Goal: Browse casually

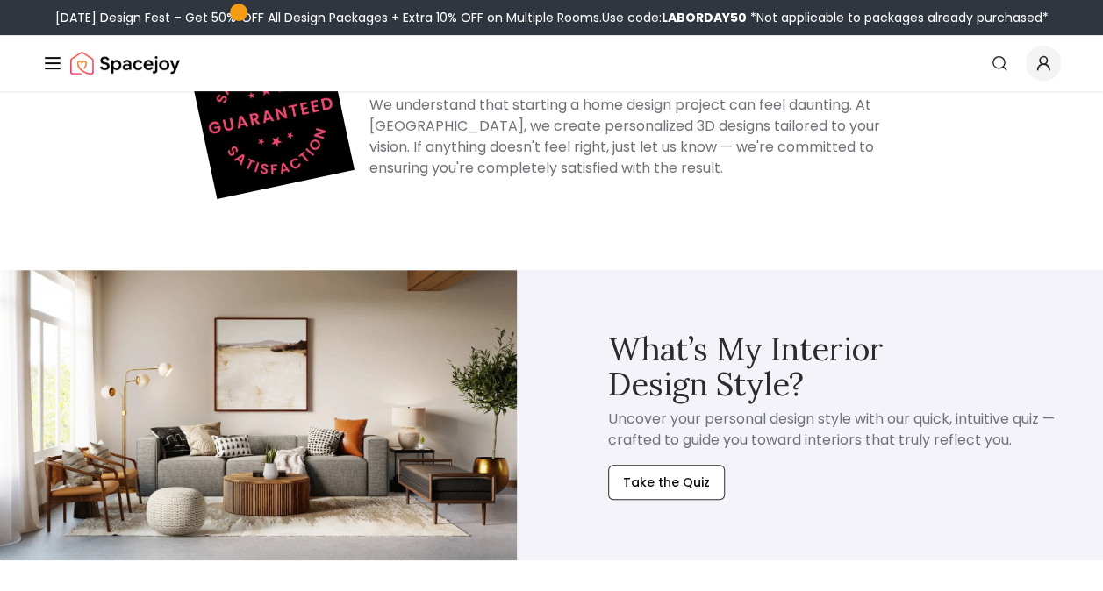
scroll to position [3535, 0]
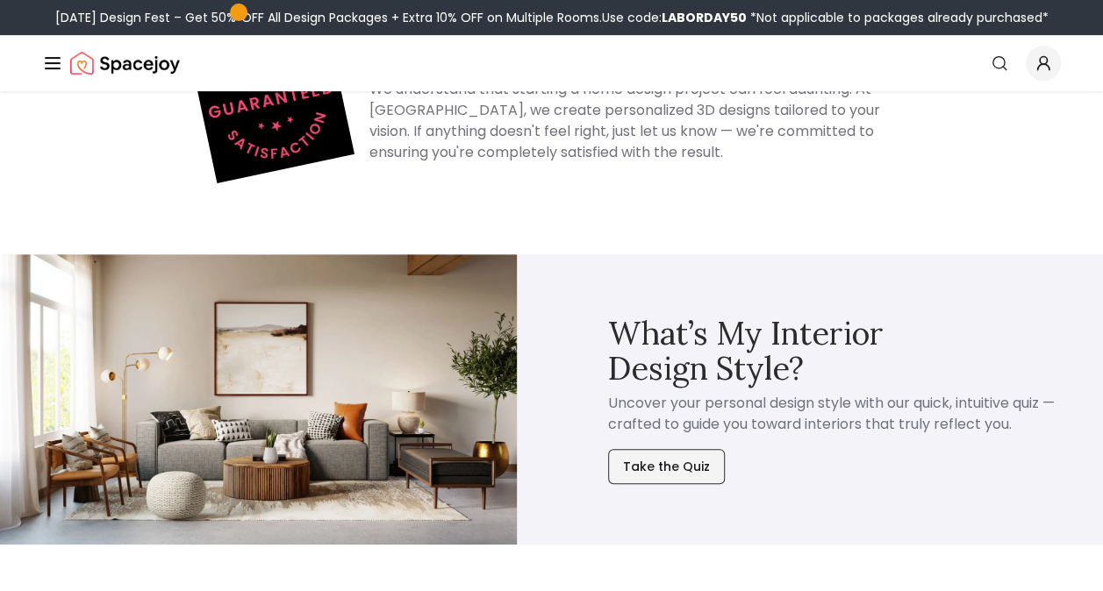
click at [628, 449] on button "Take the Quiz" at bounding box center [666, 466] width 117 height 35
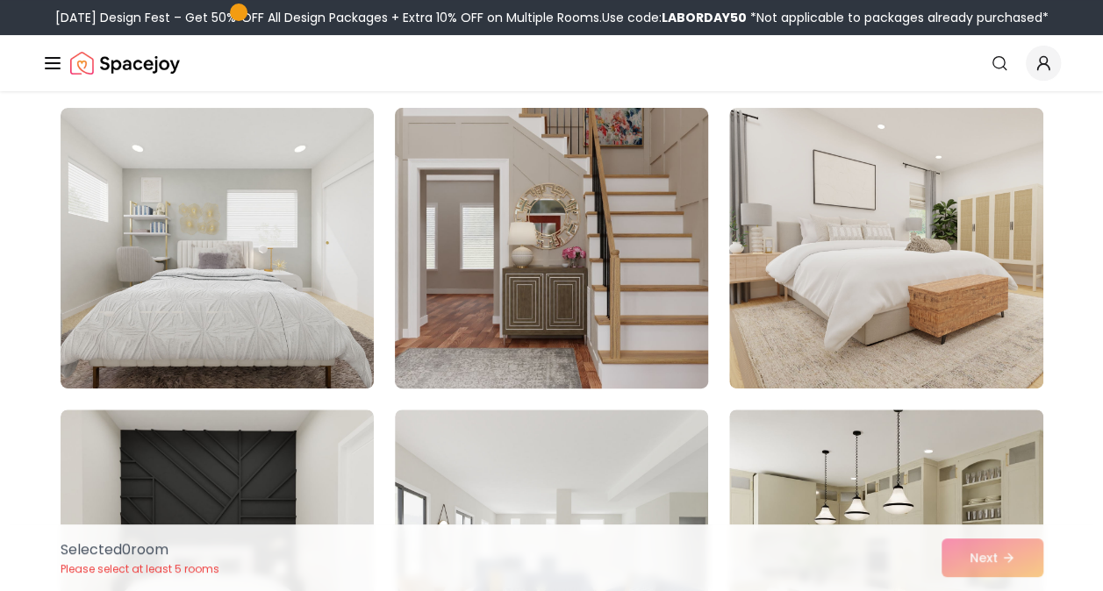
scroll to position [3685, 0]
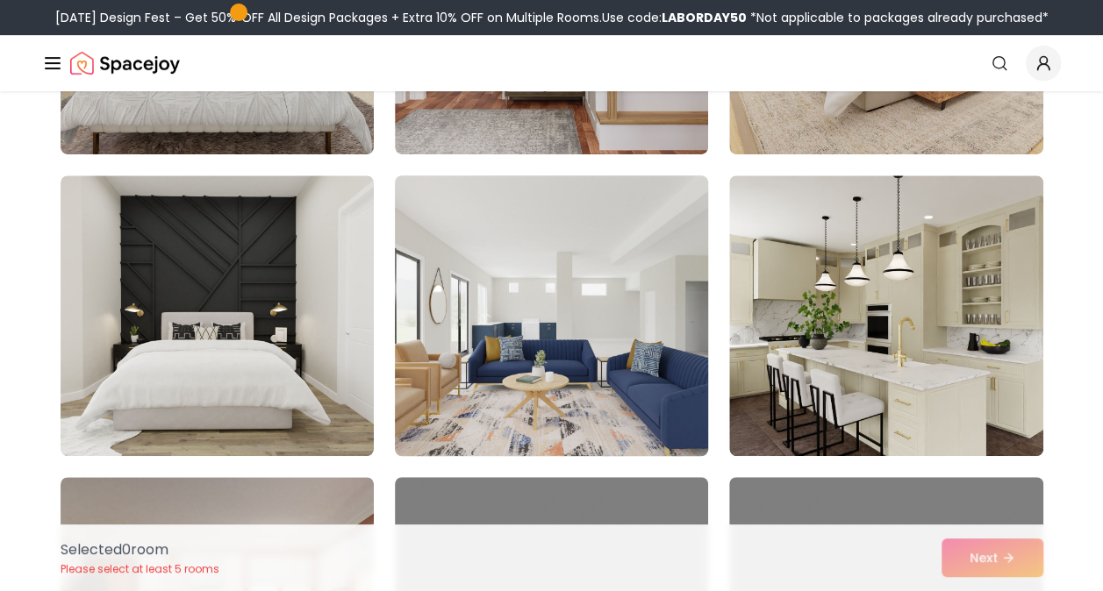
click at [542, 354] on img at bounding box center [551, 315] width 329 height 295
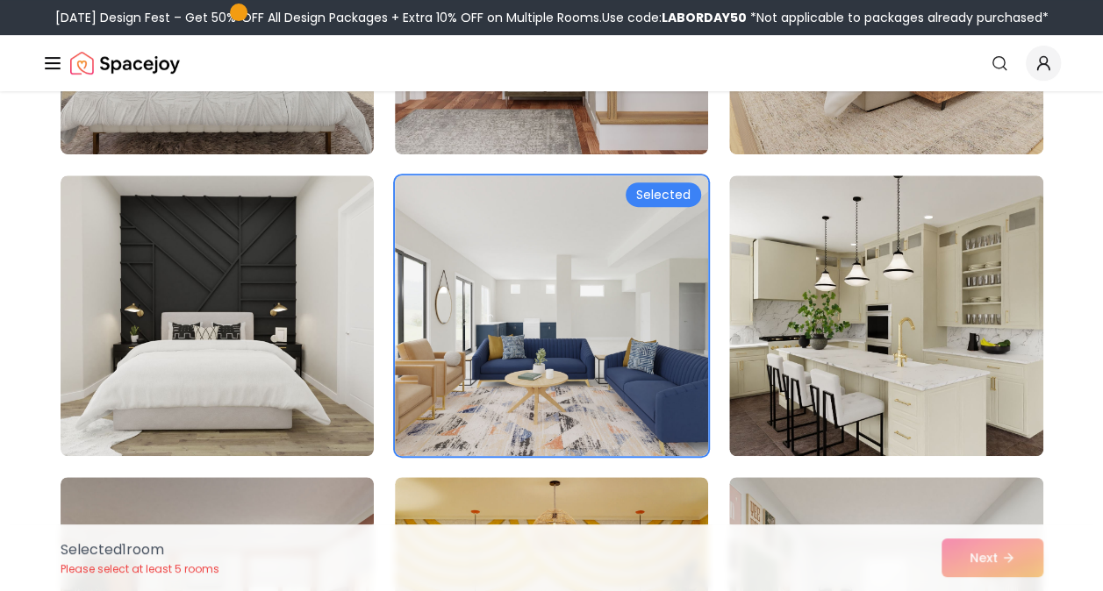
click at [967, 567] on div "Selected 1 room Please select at least 5 rooms Next" at bounding box center [552, 558] width 1011 height 67
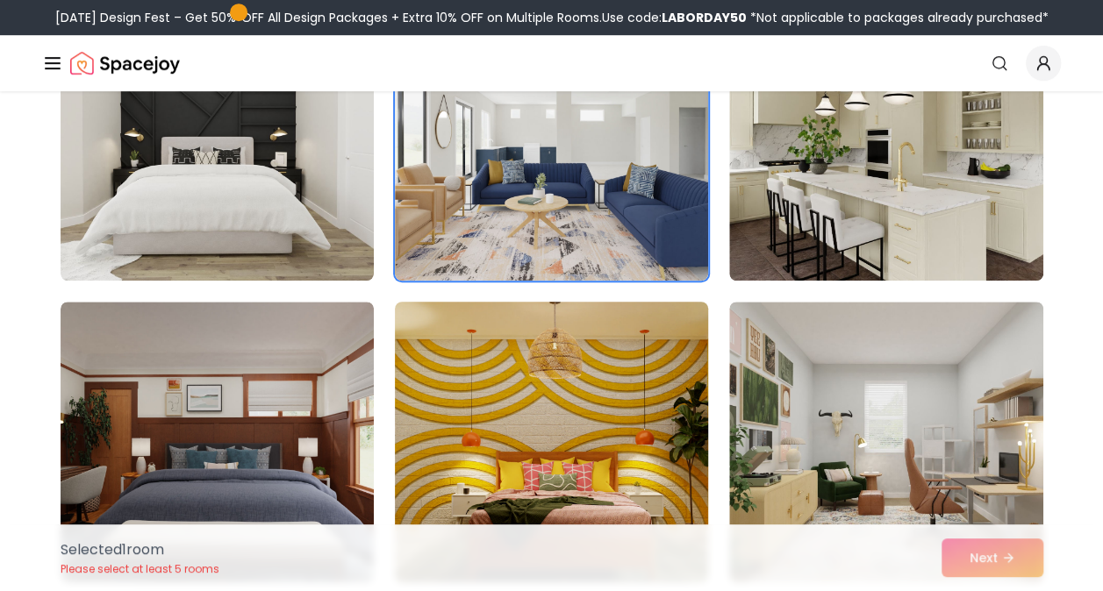
click at [648, 444] on img at bounding box center [551, 442] width 329 height 295
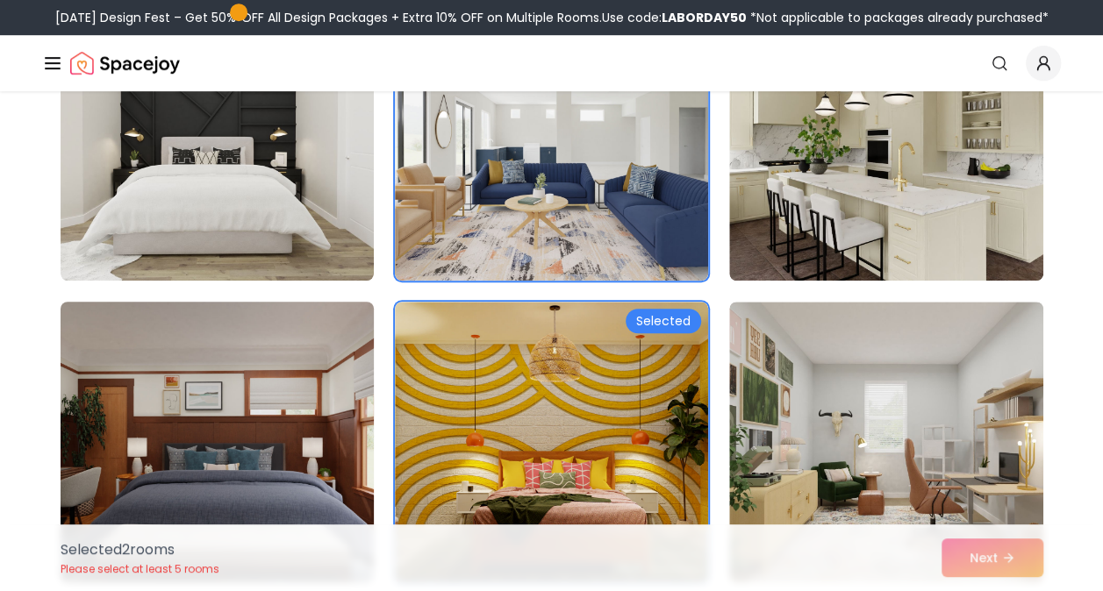
click at [253, 387] on img at bounding box center [217, 442] width 329 height 295
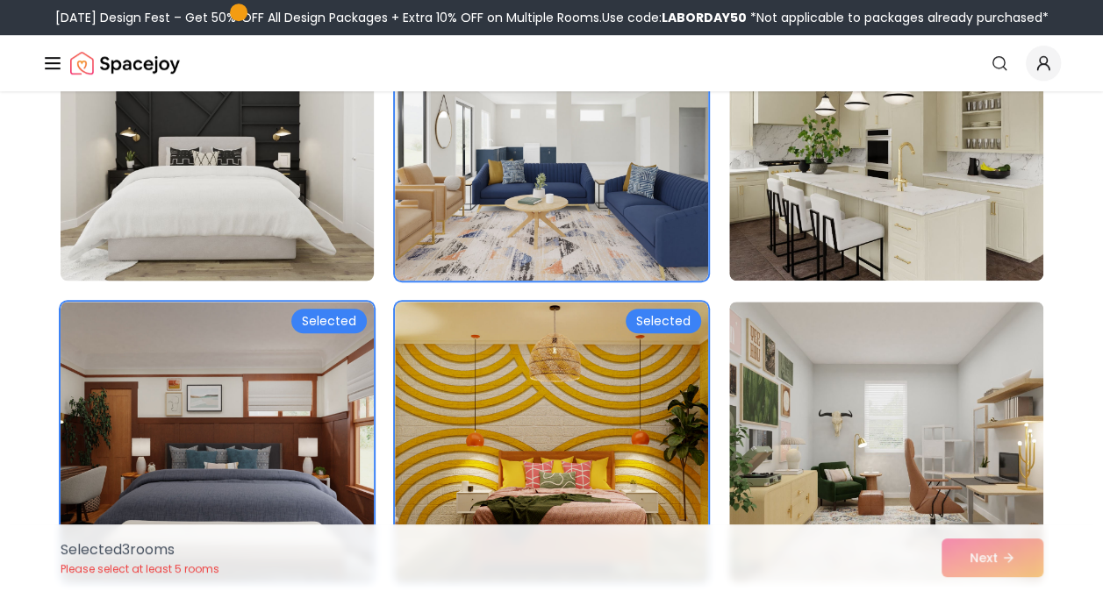
click at [262, 249] on img at bounding box center [217, 140] width 329 height 295
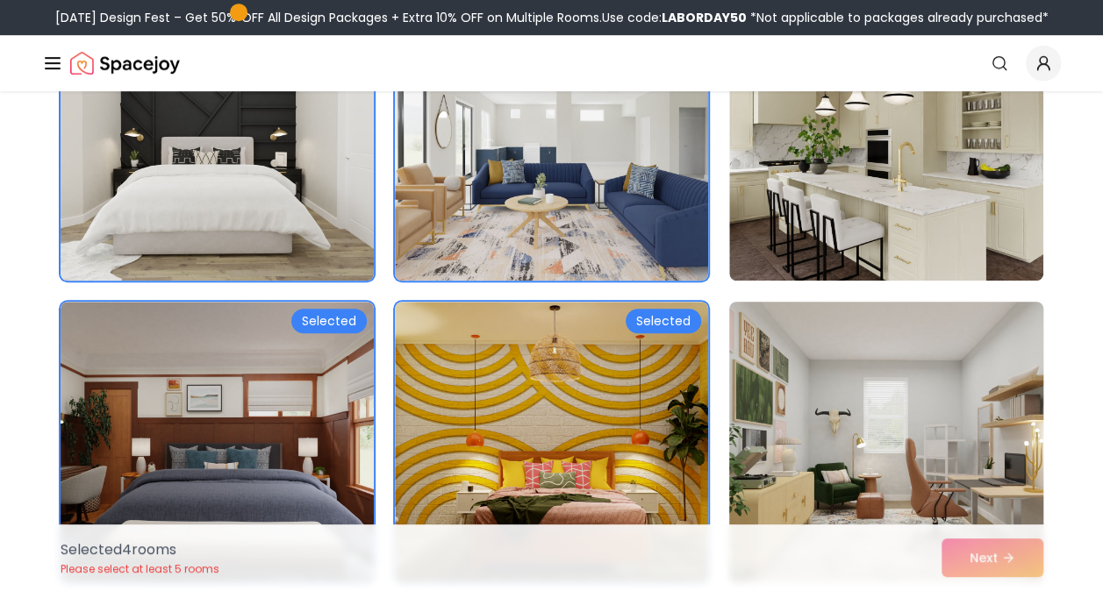
click at [905, 425] on img at bounding box center [885, 442] width 329 height 295
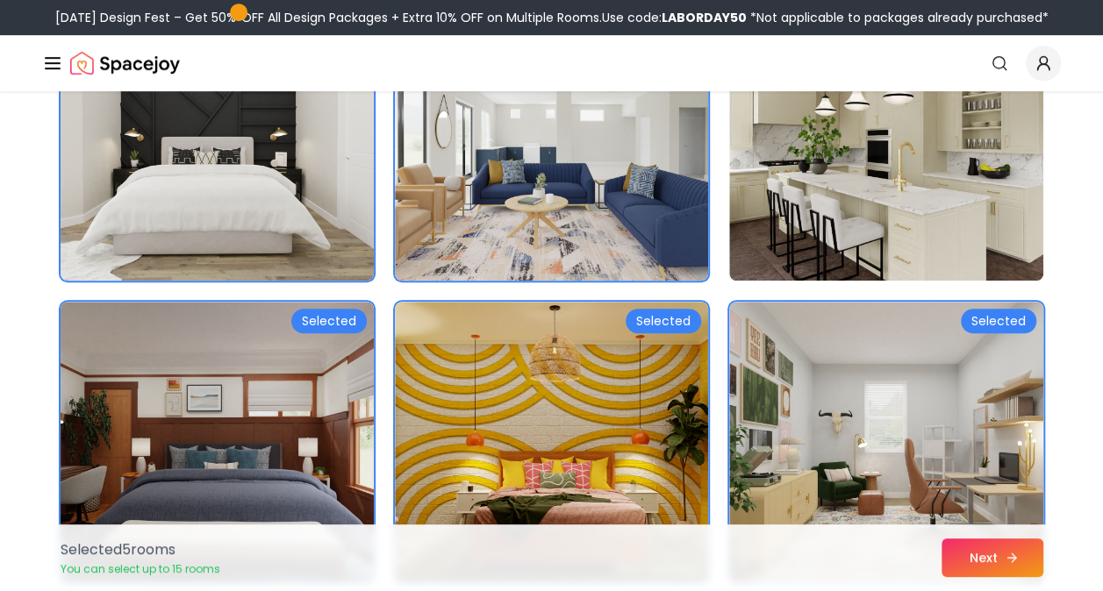
click at [974, 561] on button "Next" at bounding box center [992, 558] width 102 height 39
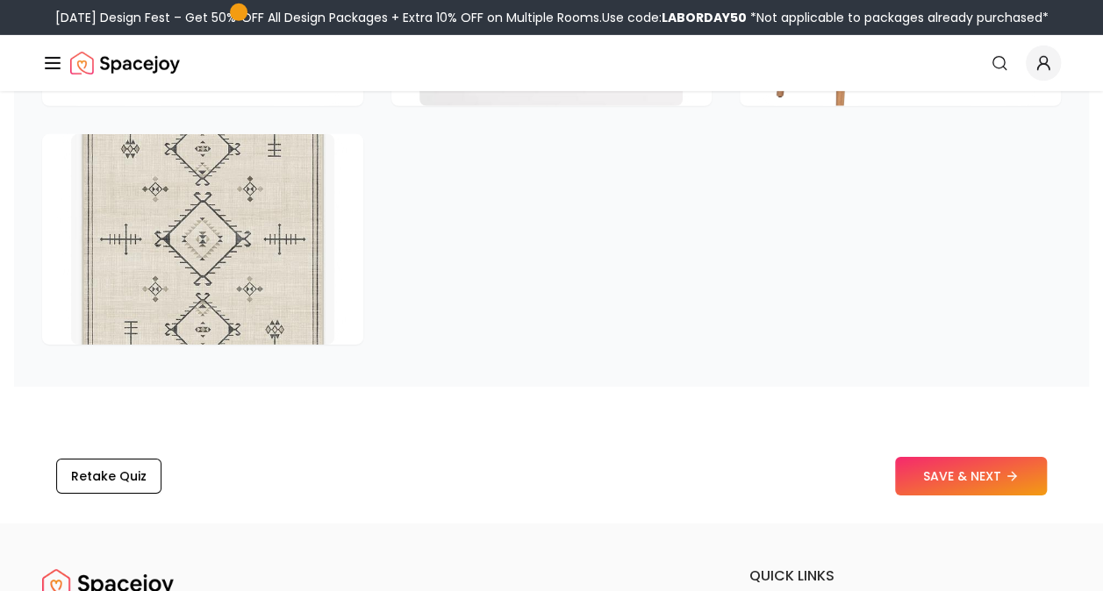
scroll to position [2457, 0]
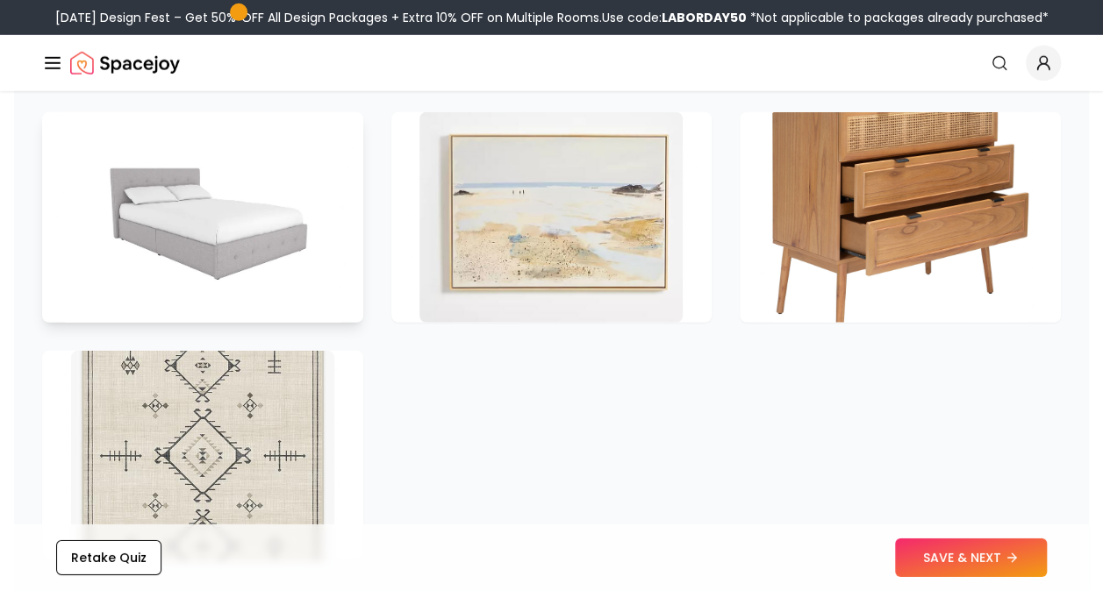
click at [256, 232] on img at bounding box center [202, 217] width 276 height 221
click at [160, 247] on img at bounding box center [202, 217] width 276 height 221
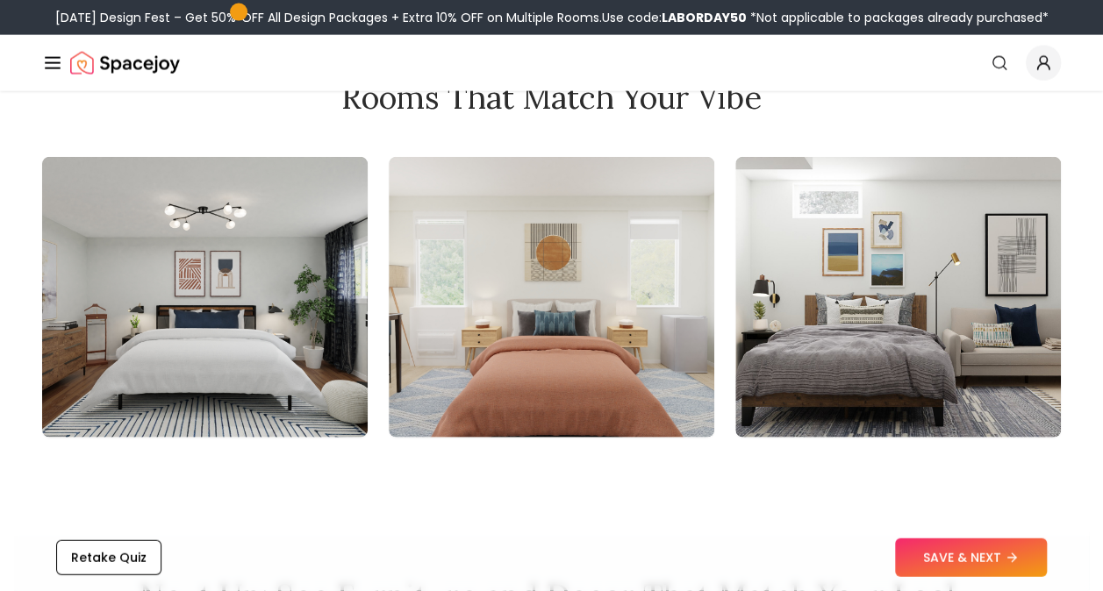
scroll to position [1930, 0]
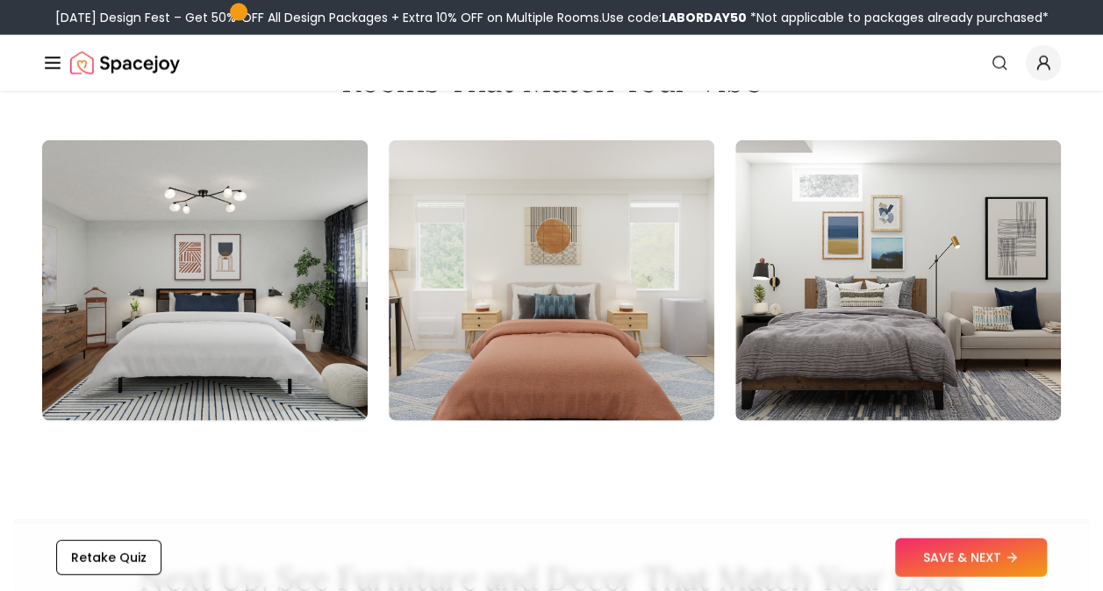
click at [773, 301] on img at bounding box center [898, 280] width 326 height 281
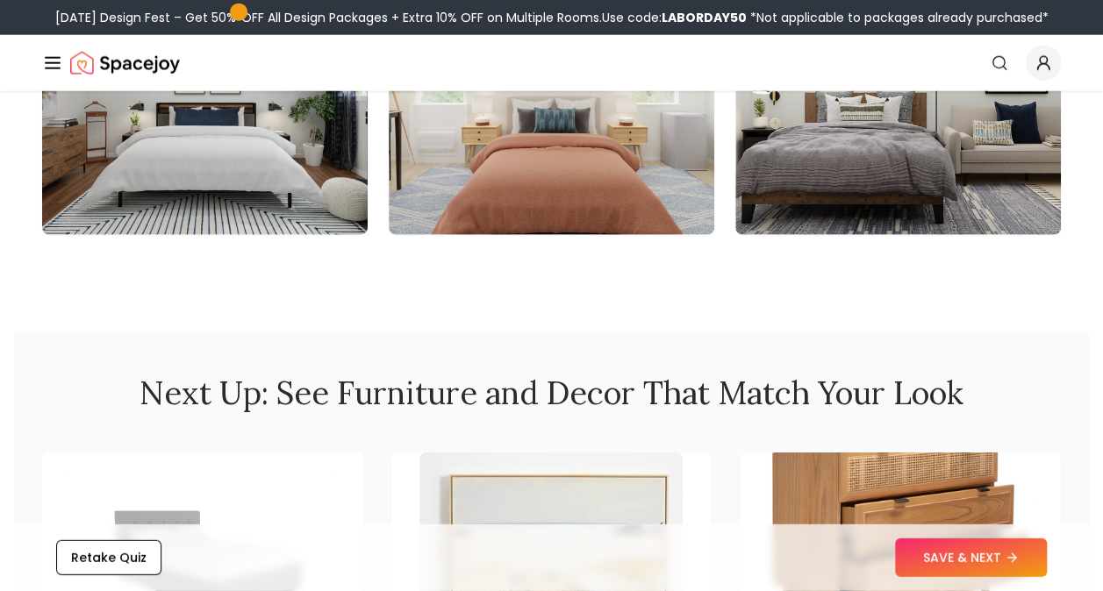
scroll to position [2194, 0]
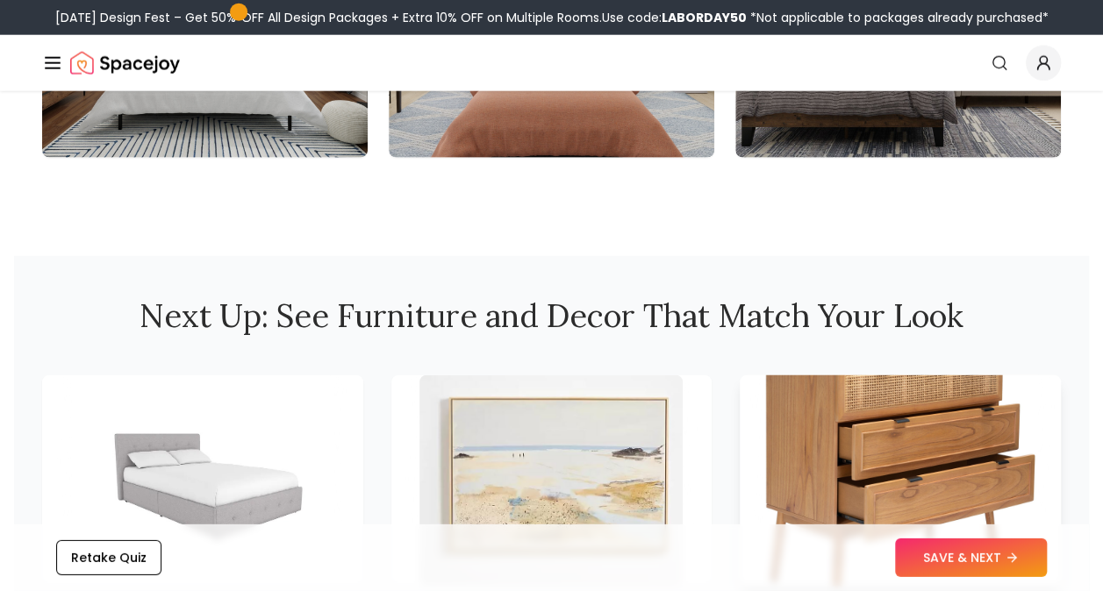
click at [912, 439] on img at bounding box center [900, 480] width 276 height 221
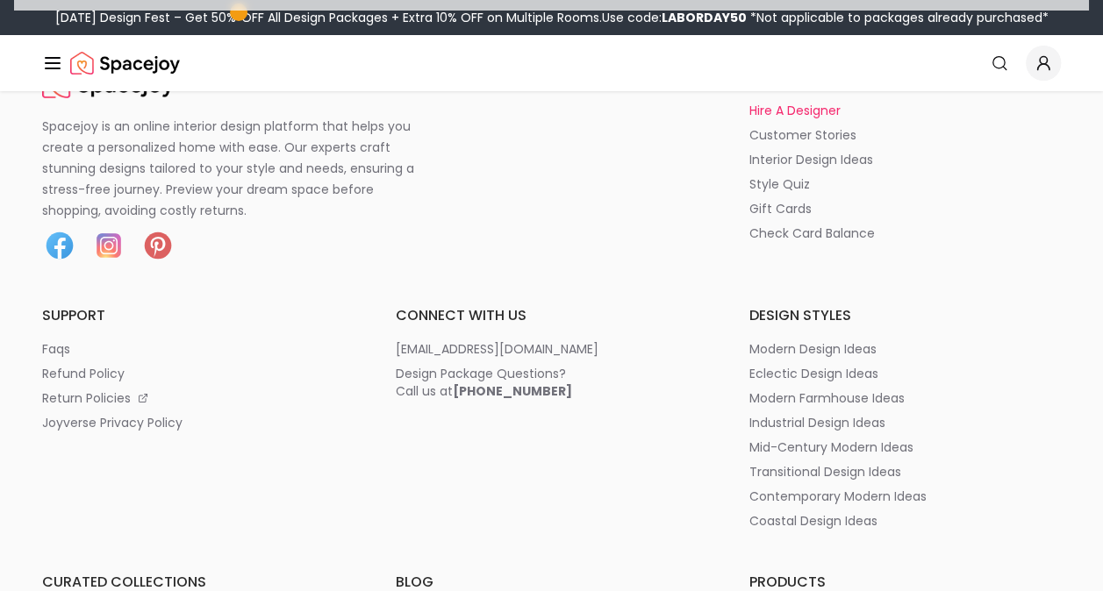
scroll to position [3004, 0]
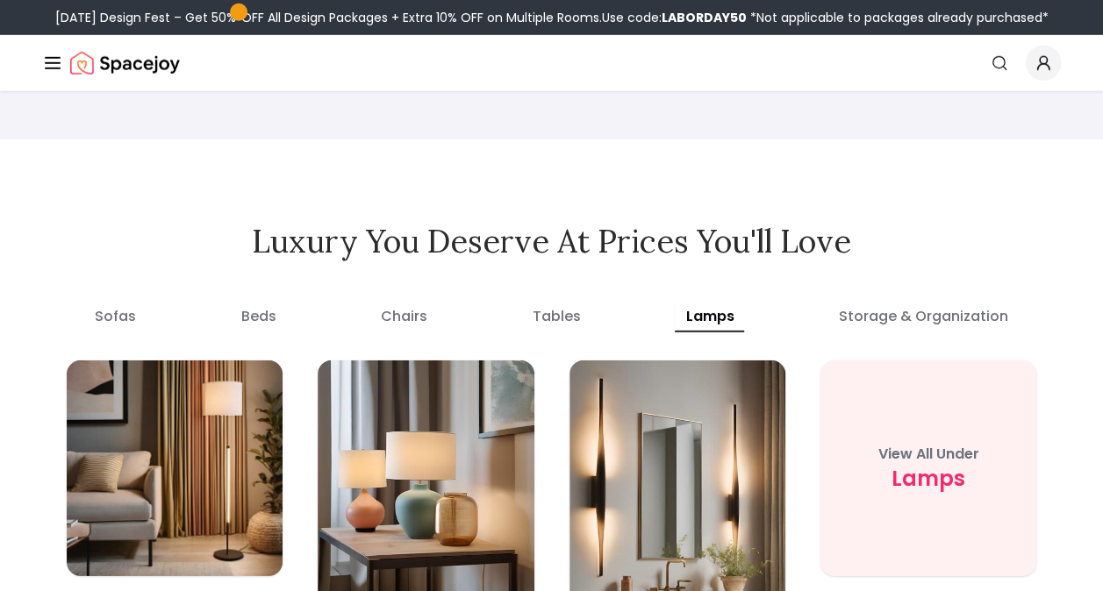
scroll to position [6001, 0]
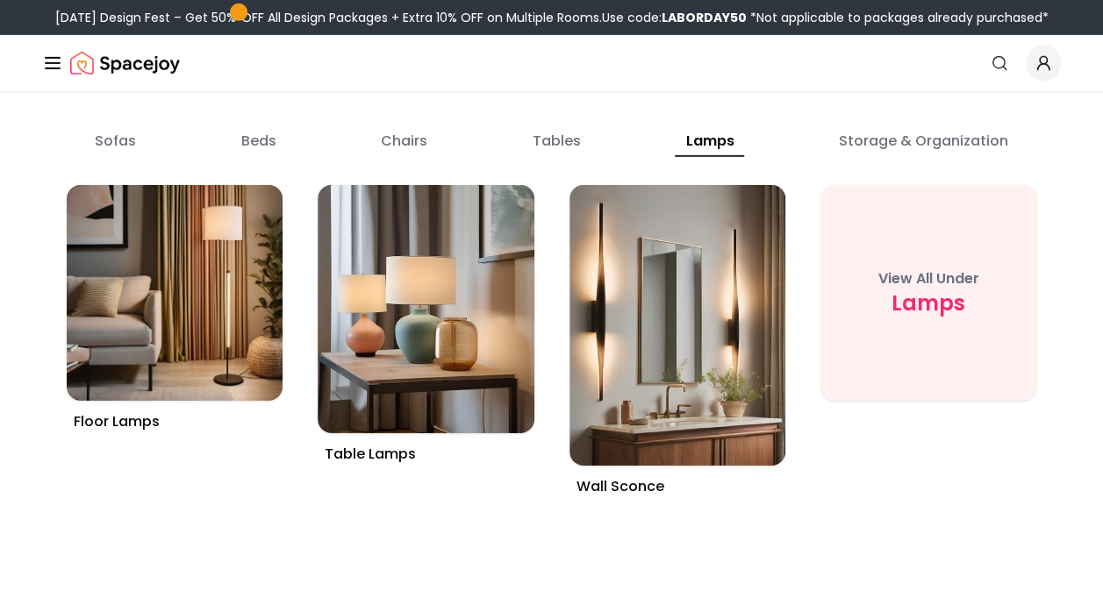
click at [557, 157] on button "tables" at bounding box center [556, 141] width 69 height 32
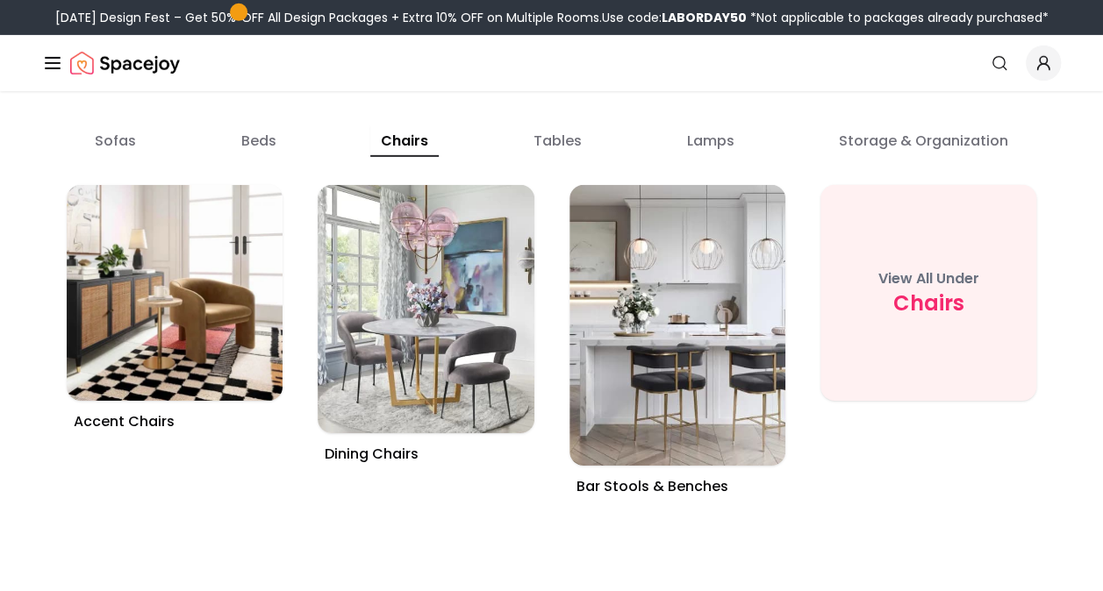
click at [433, 157] on button "chairs" at bounding box center [404, 141] width 68 height 32
click at [354, 154] on div "sofas beds chairs tables lamps storage & organization" at bounding box center [551, 135] width 1019 height 35
click at [253, 157] on button "beds" at bounding box center [258, 141] width 56 height 32
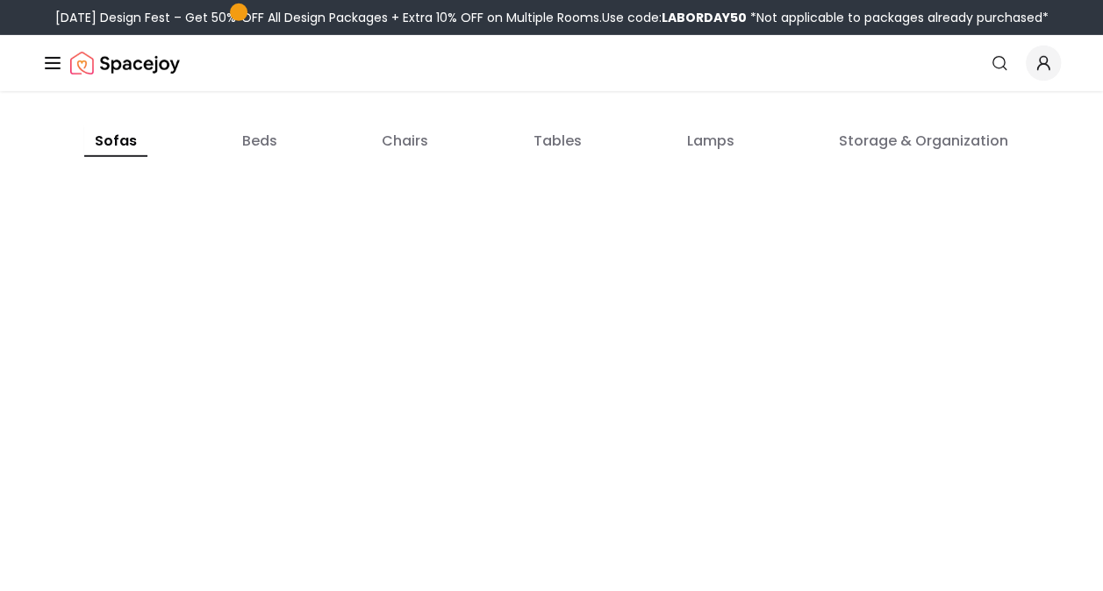
click at [111, 157] on button "sofas" at bounding box center [115, 141] width 63 height 32
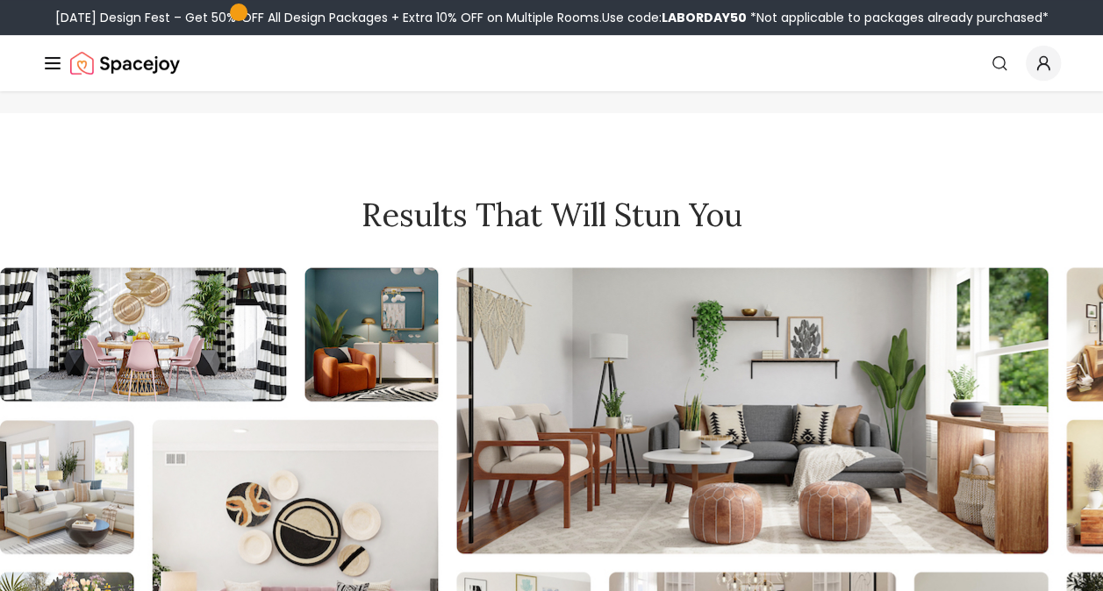
scroll to position [6797, 0]
